Goal: Information Seeking & Learning: Learn about a topic

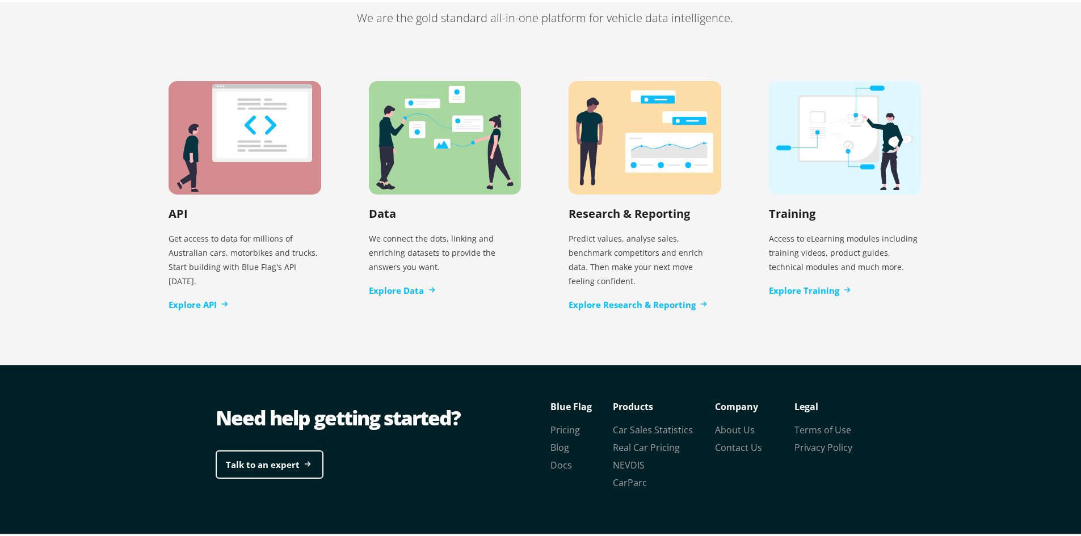
scroll to position [2303, 0]
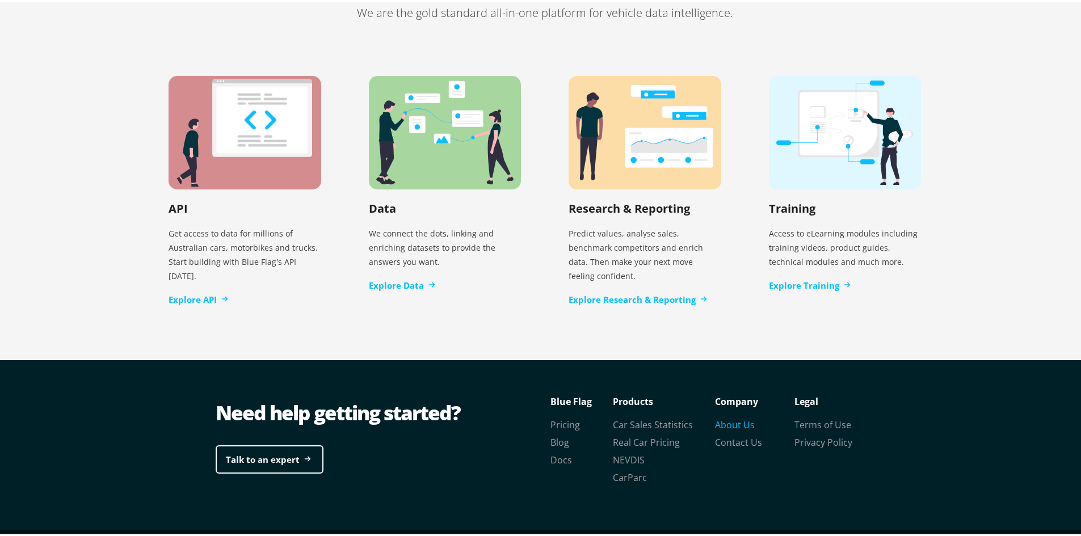
click at [731, 417] on link "About Us" at bounding box center [735, 423] width 40 height 12
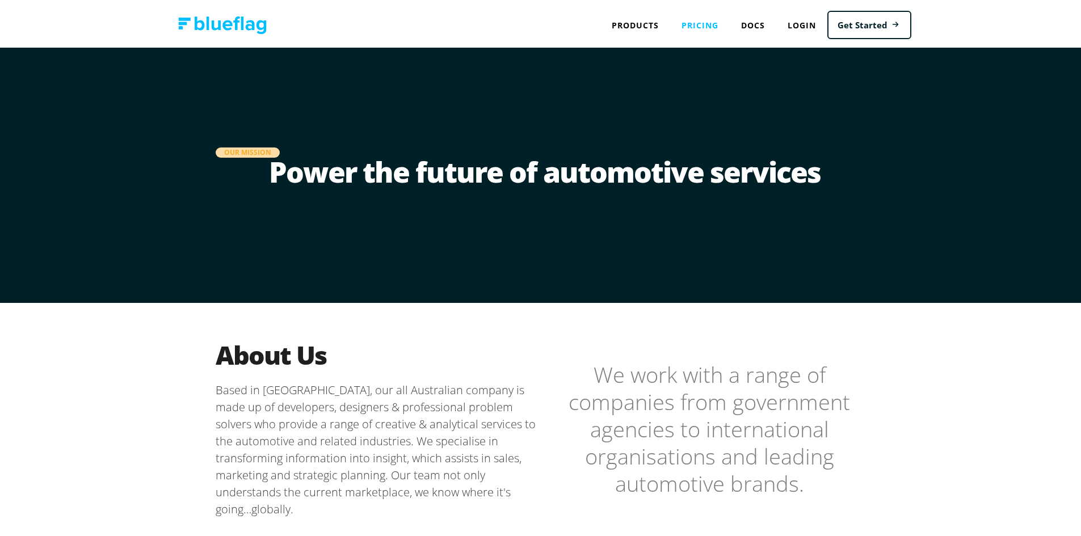
click at [685, 15] on link "Pricing" at bounding box center [700, 22] width 60 height 23
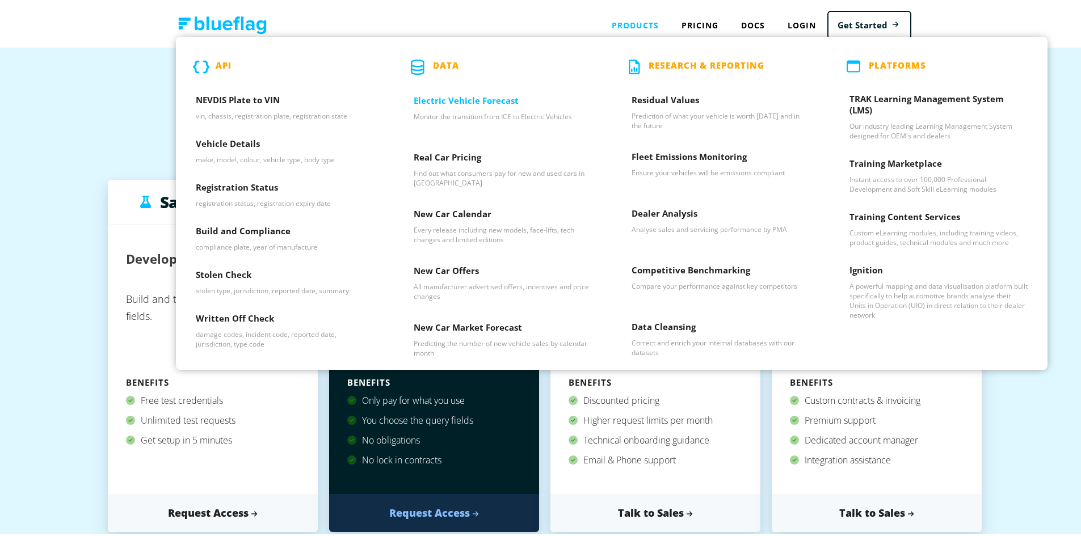
click at [473, 100] on h3 "Electric Vehicle Forecast" at bounding box center [503, 101] width 178 height 17
click at [460, 153] on h3 "Real Car Pricing" at bounding box center [503, 157] width 178 height 17
click at [469, 209] on h3 "New Car Calendar" at bounding box center [503, 214] width 178 height 17
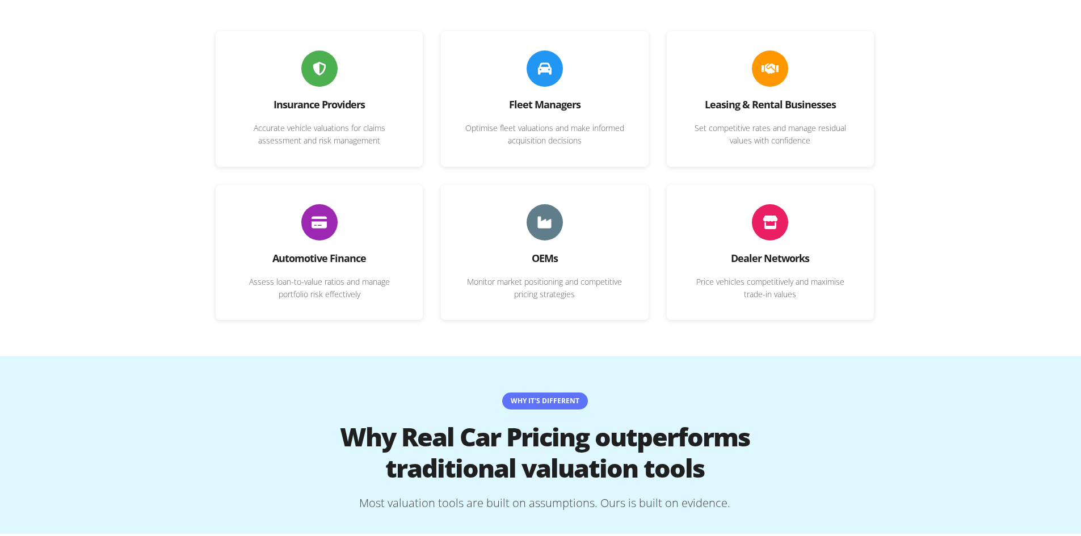
scroll to position [568, 0]
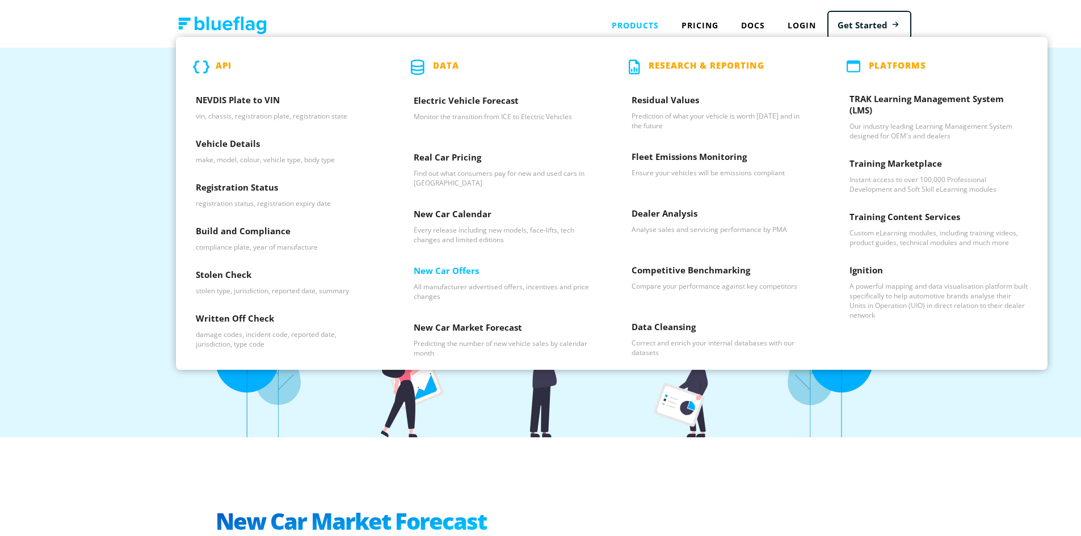
click at [464, 270] on h3 "New Car Offers" at bounding box center [503, 271] width 178 height 17
click at [476, 323] on h3 "New Car Market Forecast" at bounding box center [503, 328] width 178 height 17
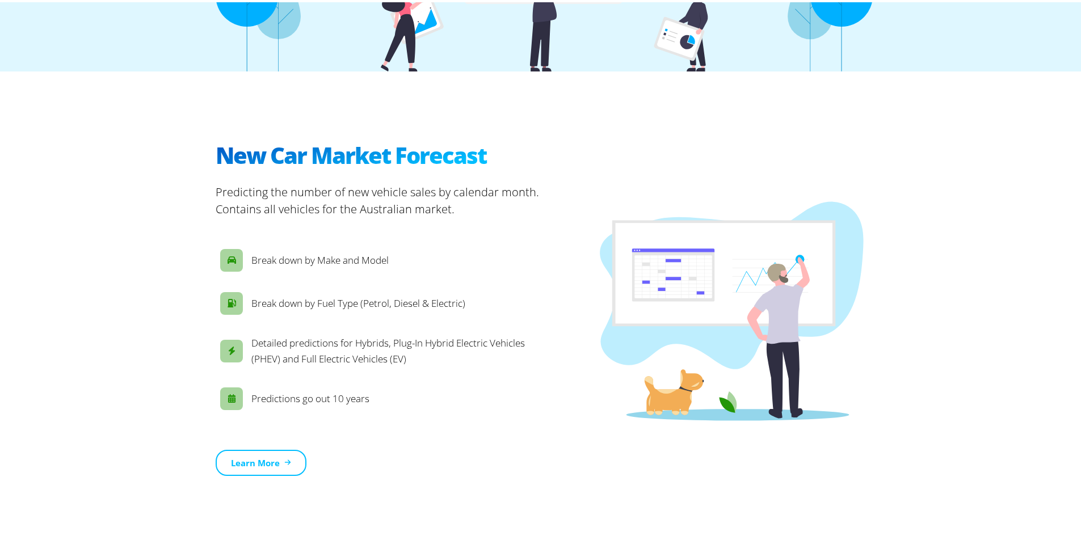
scroll to position [397, 0]
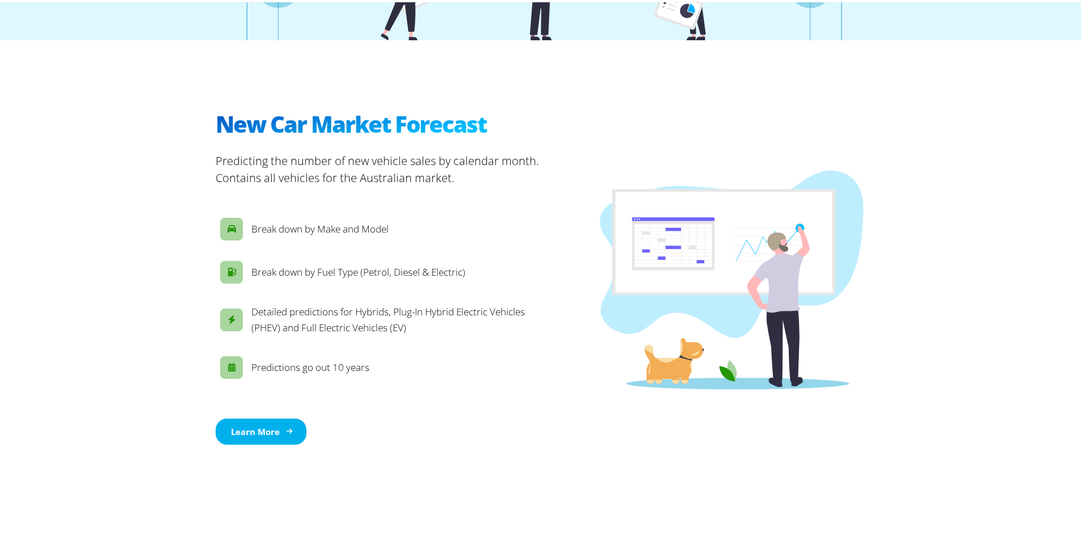
click at [271, 424] on link "Learn More" at bounding box center [261, 430] width 91 height 27
